Goal: Check status: Check status

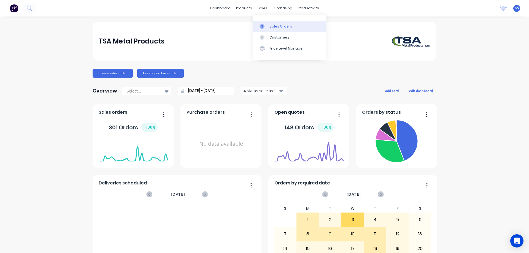
click at [266, 23] on link "Sales Orders" at bounding box center [289, 26] width 73 height 11
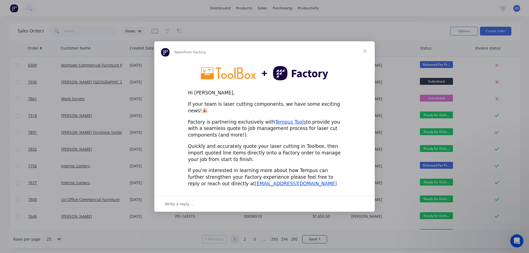
click at [365, 54] on span "Close" at bounding box center [365, 51] width 20 height 20
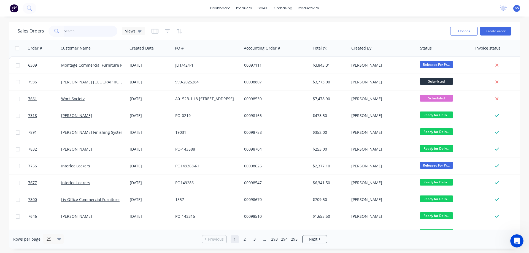
click at [74, 31] on input "text" at bounding box center [91, 31] width 54 height 11
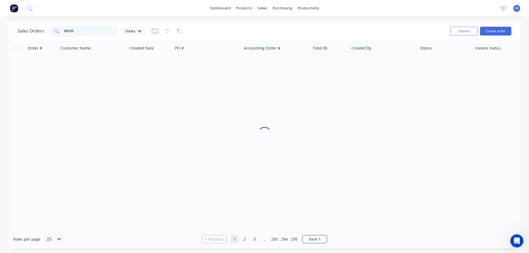
type input "98530"
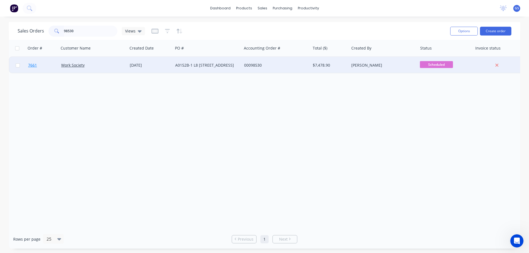
click at [61, 72] on link "7661" at bounding box center [44, 65] width 33 height 17
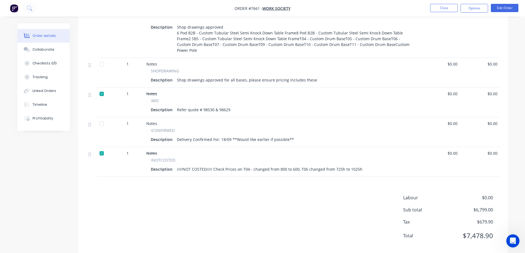
scroll to position [529, 0]
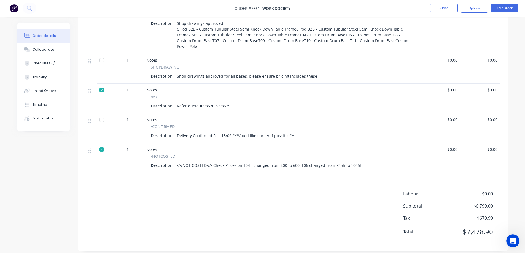
click at [102, 144] on div at bounding box center [101, 149] width 11 height 11
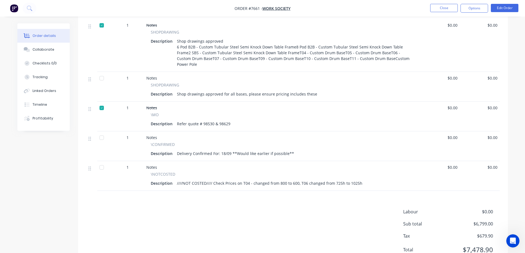
scroll to position [501, 0]
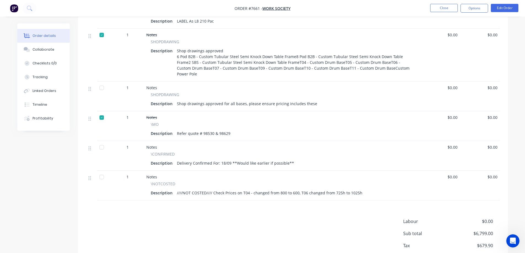
click at [101, 113] on div at bounding box center [101, 117] width 11 height 11
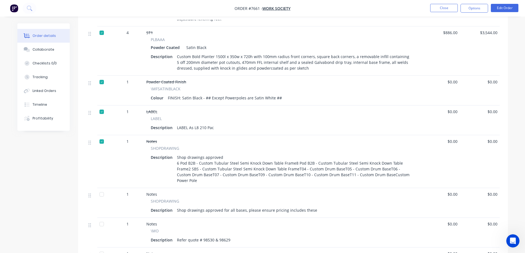
scroll to position [391, 0]
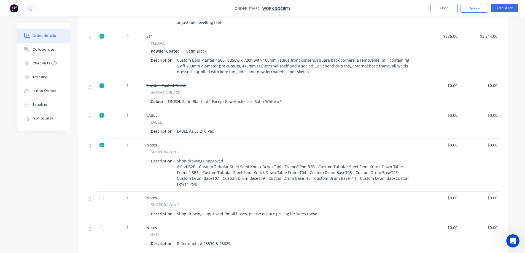
click at [102, 144] on div at bounding box center [101, 145] width 11 height 11
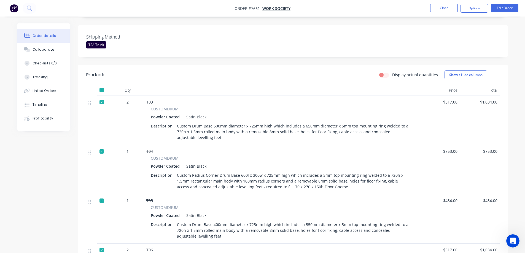
scroll to position [138, 0]
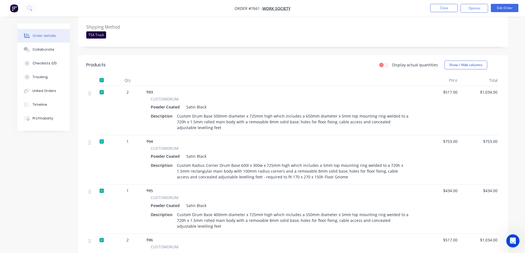
click at [102, 142] on div at bounding box center [101, 141] width 11 height 11
click at [101, 191] on div at bounding box center [101, 190] width 11 height 11
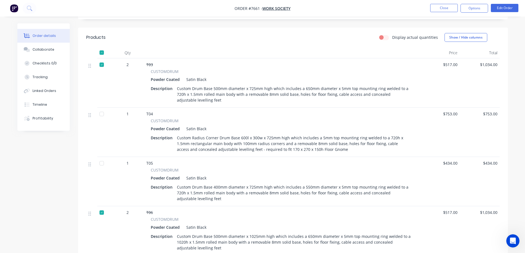
click at [103, 213] on div at bounding box center [101, 212] width 11 height 11
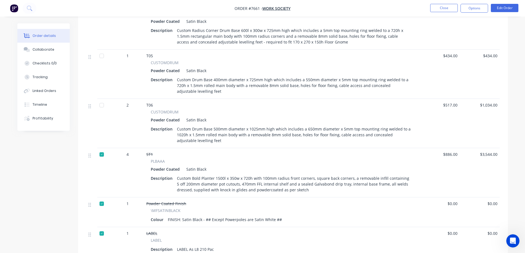
scroll to position [275, 0]
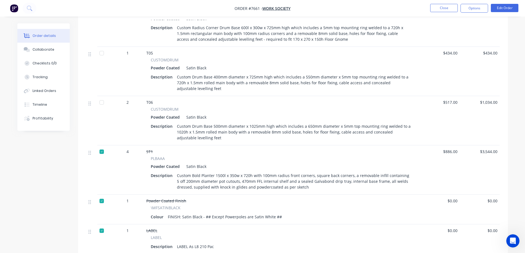
click at [101, 153] on div at bounding box center [101, 151] width 11 height 11
drag, startPoint x: 100, startPoint y: 201, endPoint x: 103, endPoint y: 212, distance: 11.4
click at [101, 202] on div at bounding box center [101, 201] width 11 height 11
click at [102, 229] on div at bounding box center [101, 230] width 11 height 11
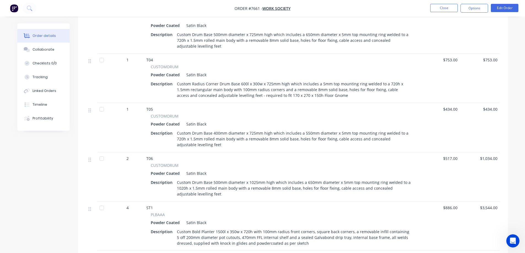
scroll to position [220, 0]
drag, startPoint x: 101, startPoint y: 108, endPoint x: 125, endPoint y: 130, distance: 32.0
click at [101, 108] on div at bounding box center [101, 108] width 11 height 11
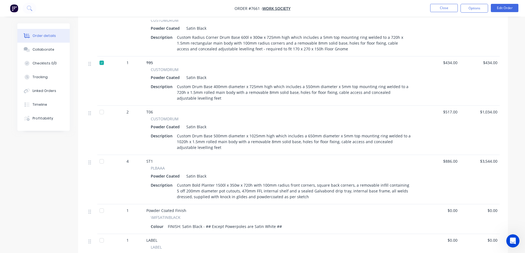
scroll to position [275, 0]
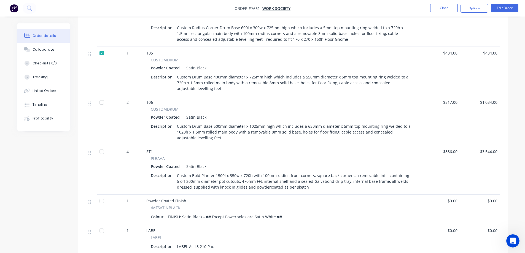
click at [102, 103] on div at bounding box center [101, 102] width 11 height 11
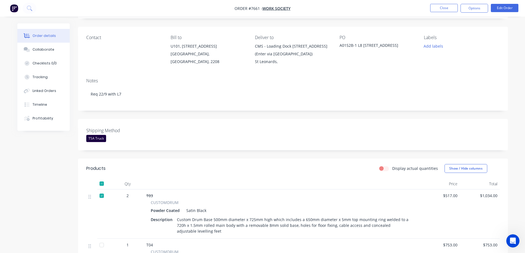
scroll to position [0, 0]
